Goal: Task Accomplishment & Management: Use online tool/utility

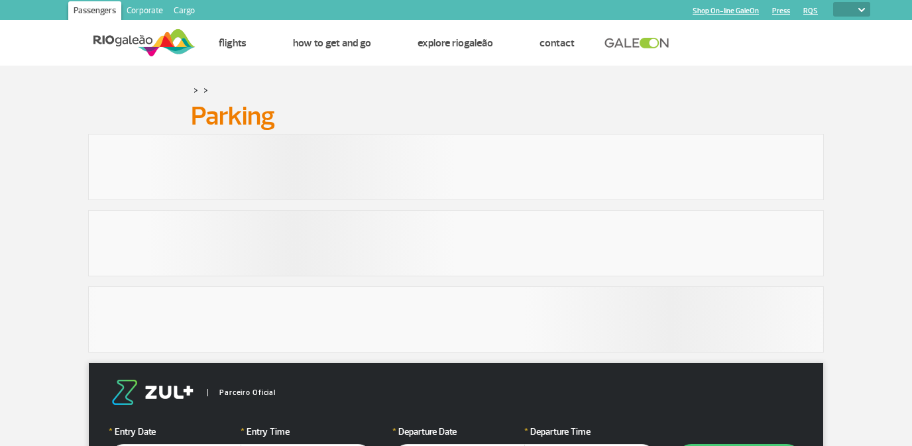
select select
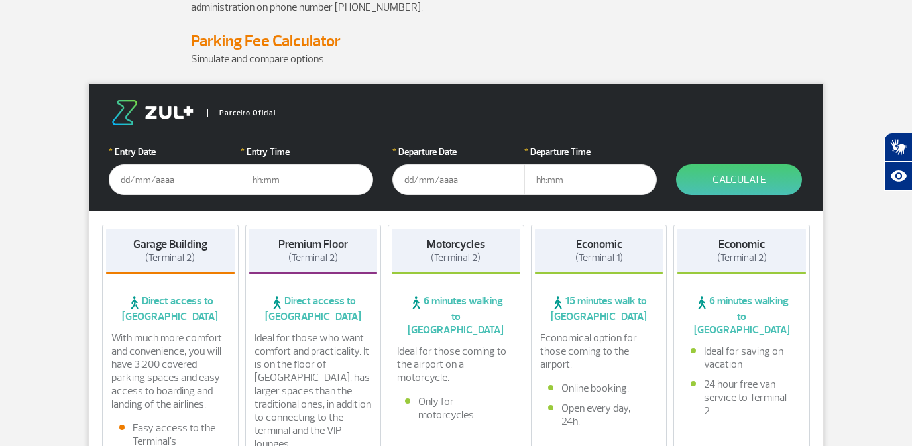
scroll to position [153, 0]
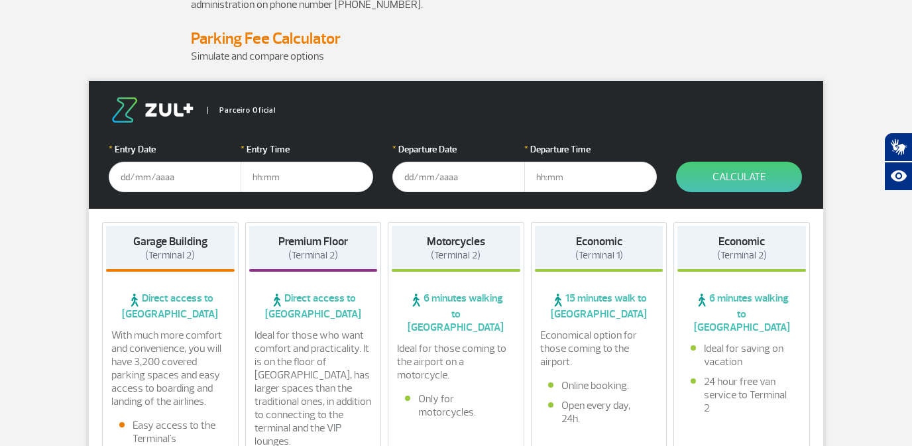
click at [139, 179] on input "text" at bounding box center [175, 177] width 133 height 30
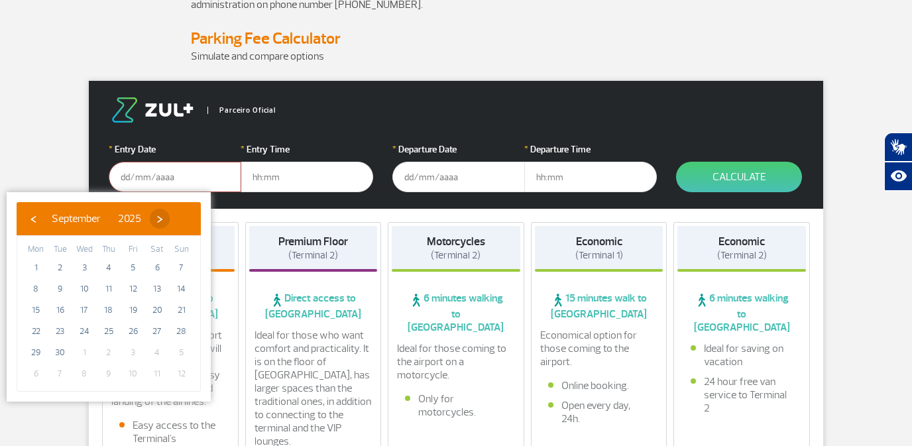
click at [170, 217] on span "›" at bounding box center [160, 219] width 20 height 20
click at [158, 267] on span "4" at bounding box center [156, 267] width 21 height 21
type input "[DATE]"
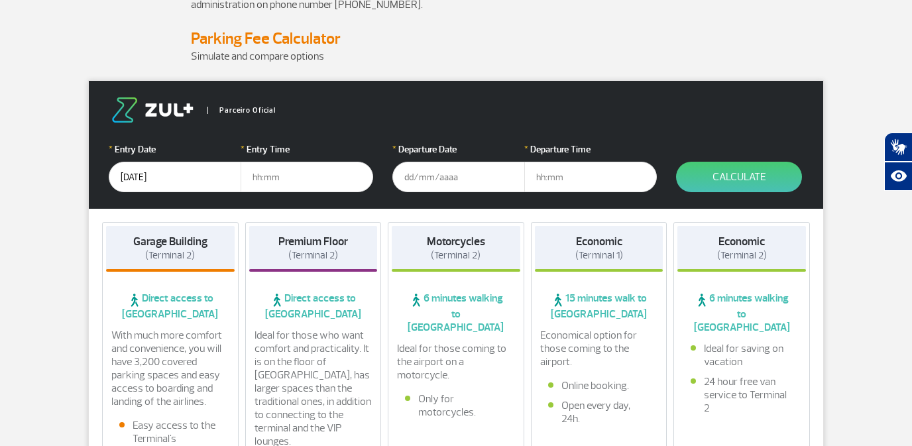
click at [258, 183] on input "text" at bounding box center [307, 177] width 133 height 30
type input "07:00"
click at [427, 176] on input "text" at bounding box center [458, 177] width 133 height 30
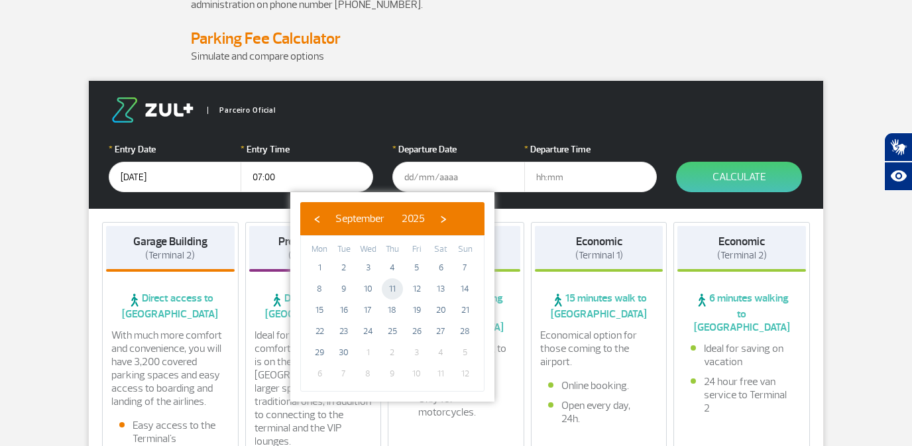
click at [393, 292] on span "11" at bounding box center [392, 288] width 21 height 21
type input "[DATE]"
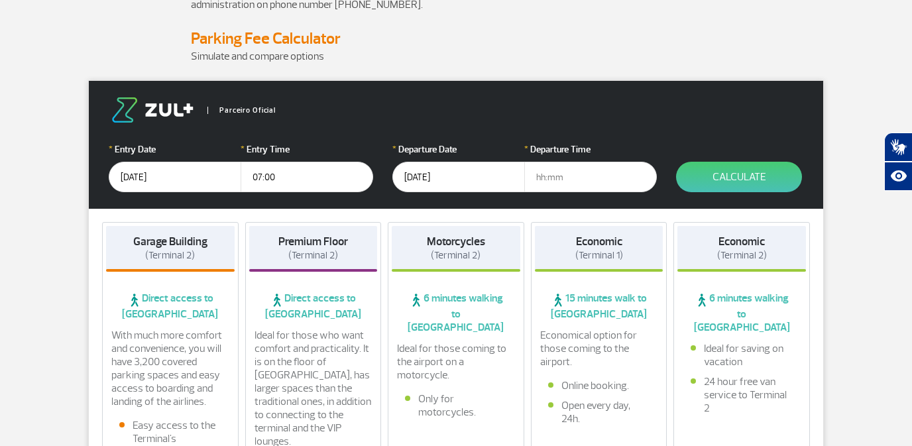
click at [549, 185] on input "text" at bounding box center [590, 177] width 133 height 30
type input "20:45"
click at [741, 180] on button "Calculate" at bounding box center [739, 177] width 126 height 30
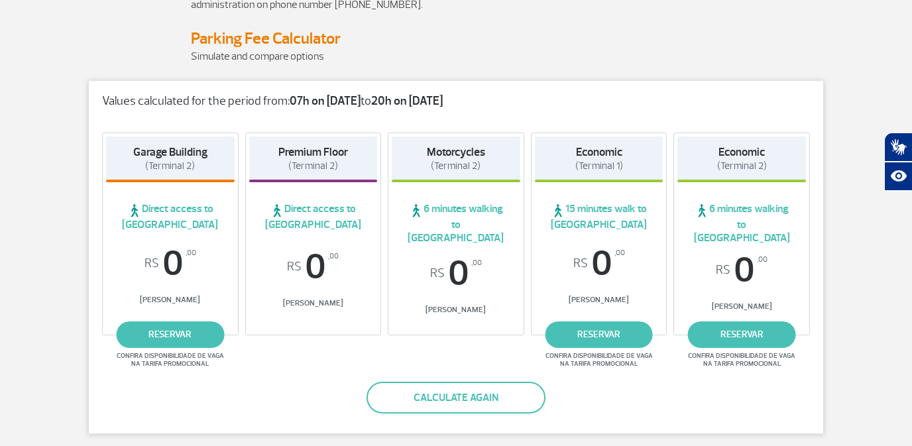
click at [399, 101] on strong "20h on [DATE]" at bounding box center [407, 100] width 72 height 15
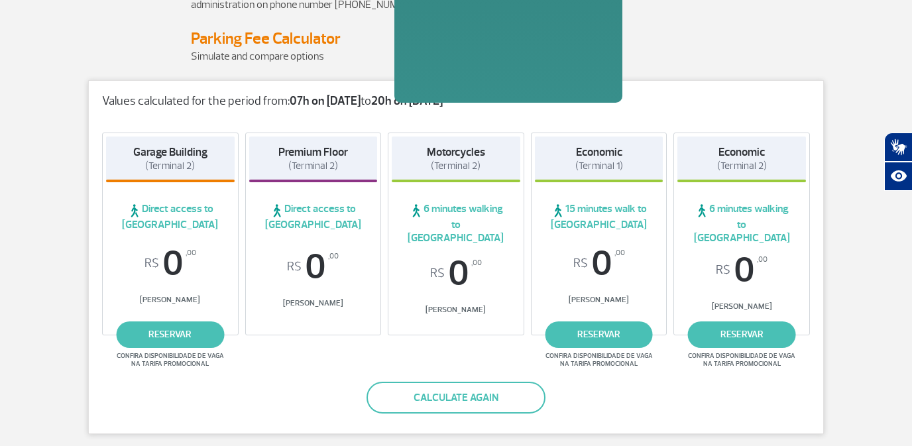
scroll to position [0, 0]
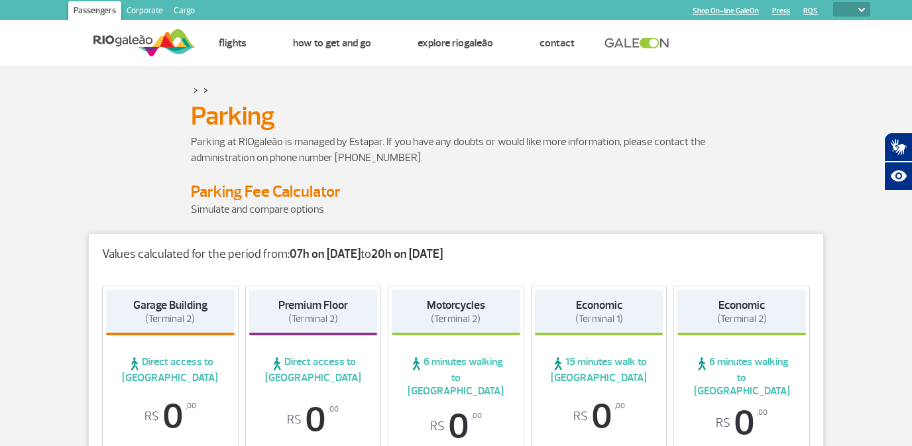
click at [101, 111] on div "Parking Parking" at bounding box center [456, 116] width 736 height 23
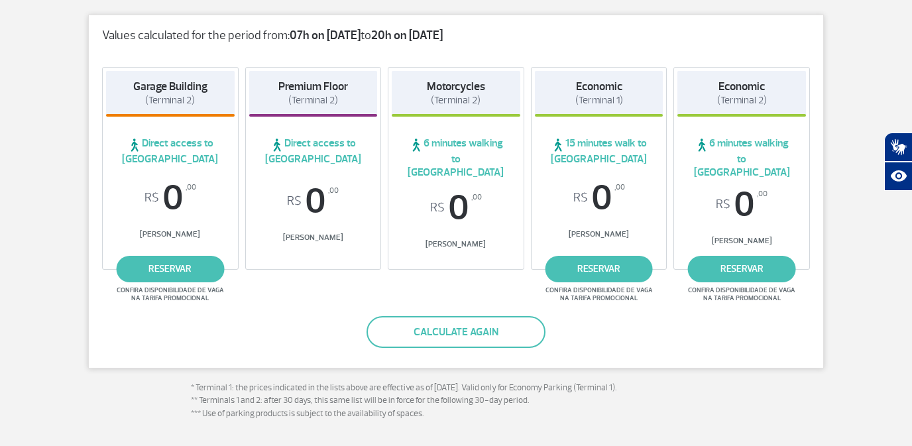
scroll to position [223, 0]
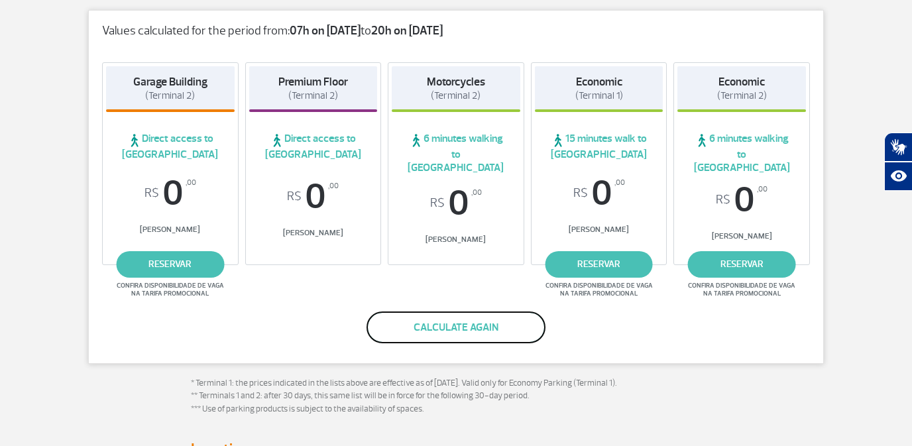
click at [462, 313] on button "Calculate again" at bounding box center [455, 327] width 179 height 32
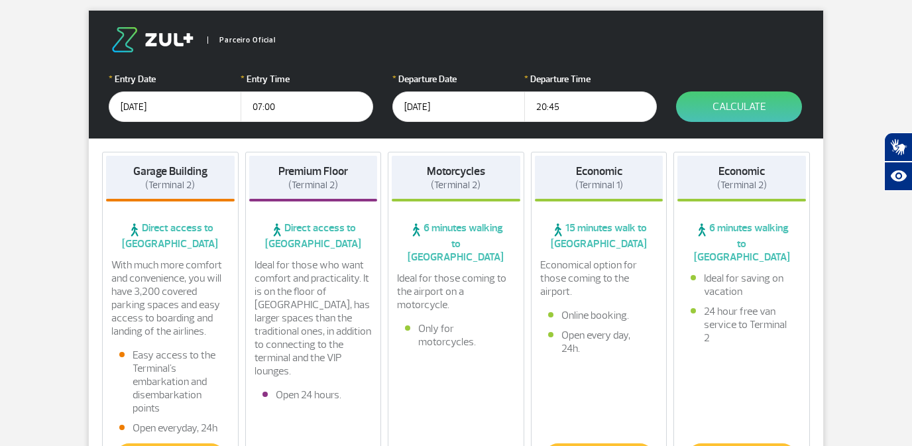
drag, startPoint x: 557, startPoint y: 107, endPoint x: 573, endPoint y: 111, distance: 15.8
click at [558, 107] on input "20:45" at bounding box center [590, 106] width 133 height 30
type input "21:00"
drag, startPoint x: 427, startPoint y: 106, endPoint x: 441, endPoint y: 117, distance: 17.9
click at [427, 107] on input "[DATE]" at bounding box center [458, 106] width 133 height 30
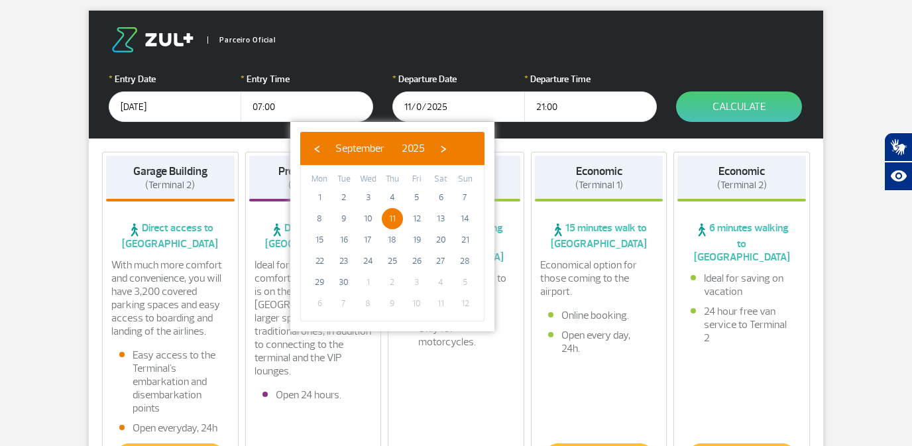
click at [416, 107] on input "11/0/2025" at bounding box center [458, 106] width 133 height 30
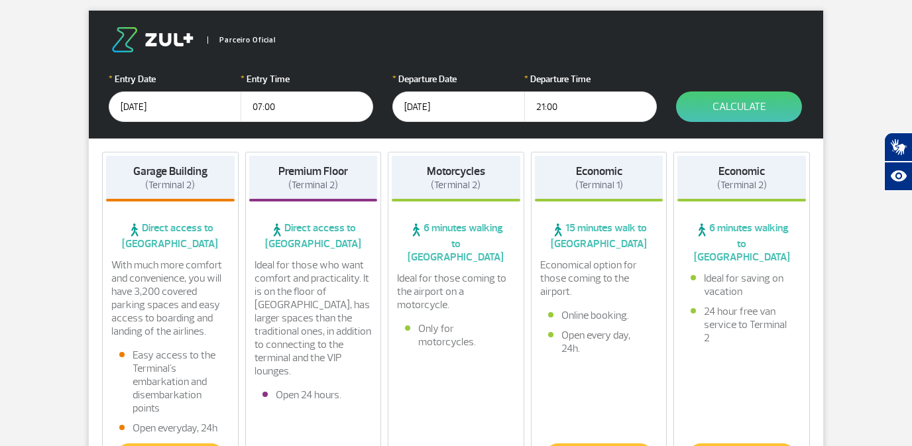
type input "[DATE]"
click at [581, 107] on input "21:00" at bounding box center [590, 106] width 133 height 30
click at [745, 104] on button "Calculate" at bounding box center [739, 106] width 126 height 30
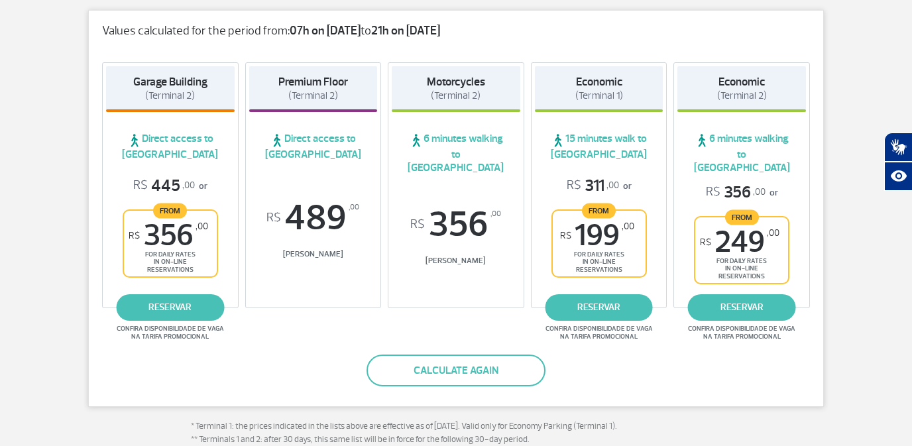
click at [686, 125] on div "Economic (Terminal 2) 6 minutes walking to Terminal 2 R$ 356 ,00 or From R$ 249…" at bounding box center [741, 185] width 137 height 246
click at [670, 143] on div "[GEOGRAPHIC_DATA] (Terminal 2) Direct access to Terminal 2 R$ 445 ,00 or From R…" at bounding box center [456, 188] width 734 height 279
click at [601, 93] on span "(Terminal 1)" at bounding box center [599, 95] width 48 height 13
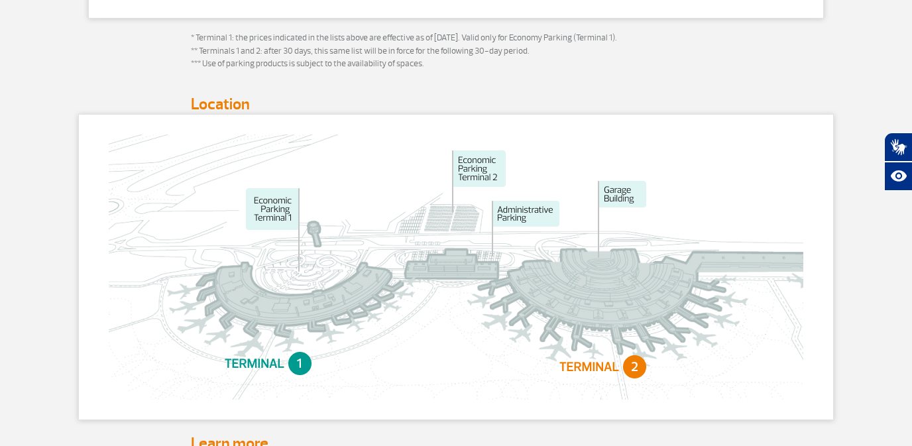
scroll to position [613, 0]
